Goal: Navigation & Orientation: Find specific page/section

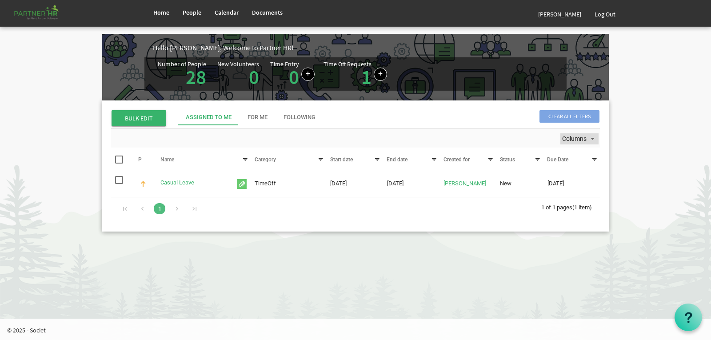
click at [590, 140] on span "Columns" at bounding box center [593, 138] width 11 height 11
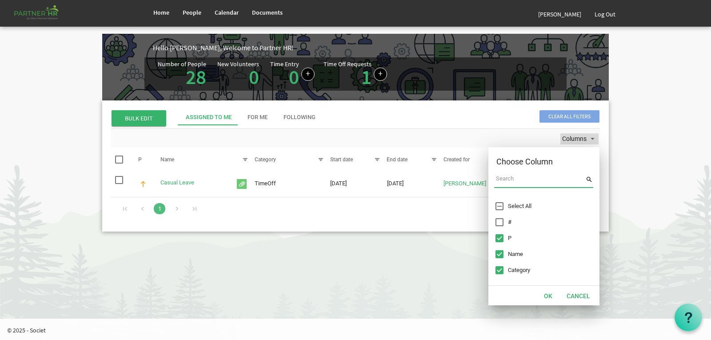
click at [590, 140] on span "Columns" at bounding box center [593, 138] width 11 height 11
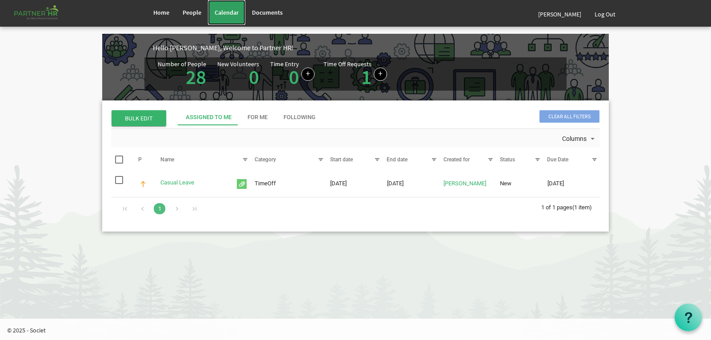
drag, startPoint x: 219, startPoint y: 12, endPoint x: 220, endPoint y: 17, distance: 5.4
click at [219, 12] on span "Calendar" at bounding box center [227, 12] width 24 height 8
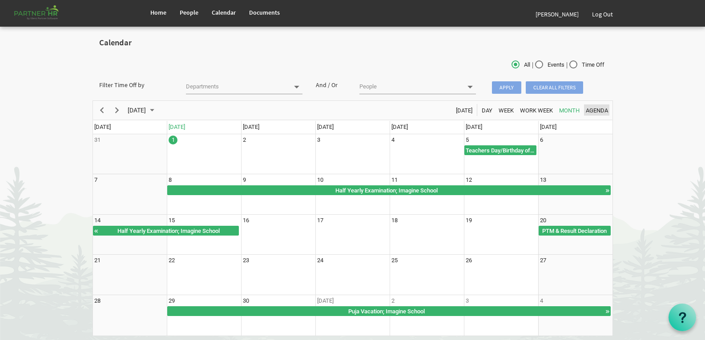
click at [593, 109] on span "Agenda" at bounding box center [597, 110] width 24 height 11
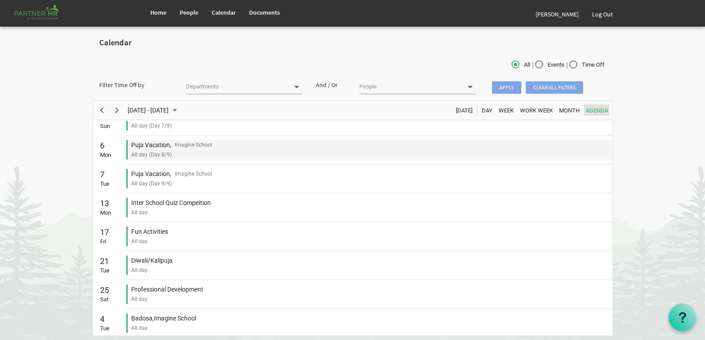
scroll to position [400, 0]
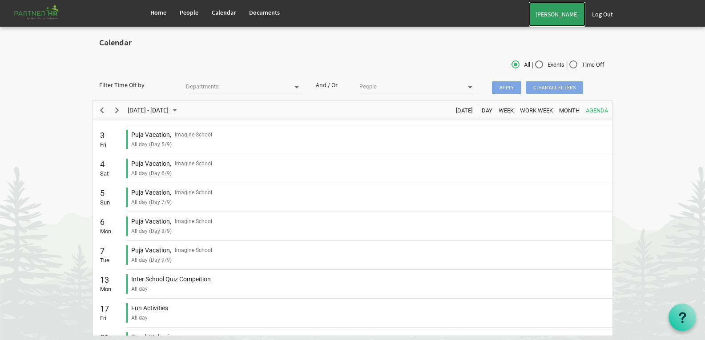
click at [558, 11] on link "[PERSON_NAME]" at bounding box center [557, 14] width 56 height 25
